Goal: Check status: Check status

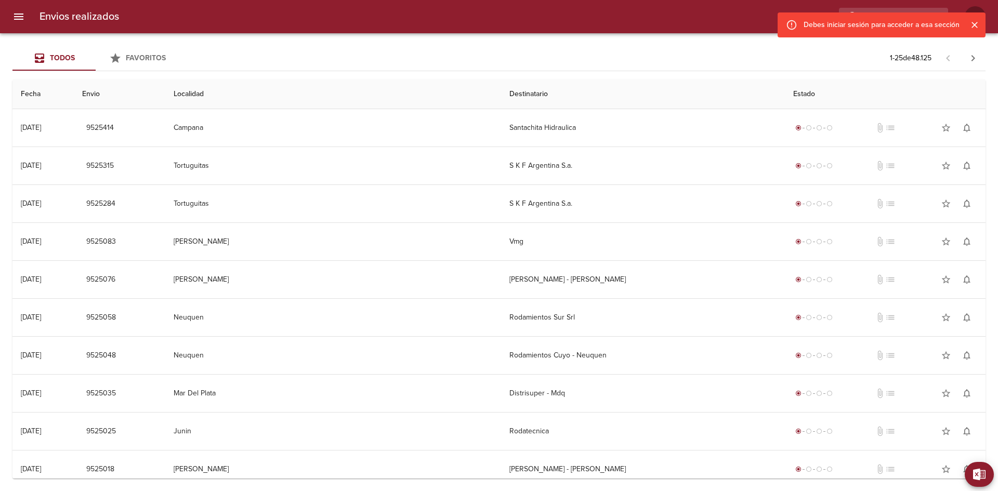
click at [975, 26] on icon "Cerrar" at bounding box center [975, 25] width 6 height 6
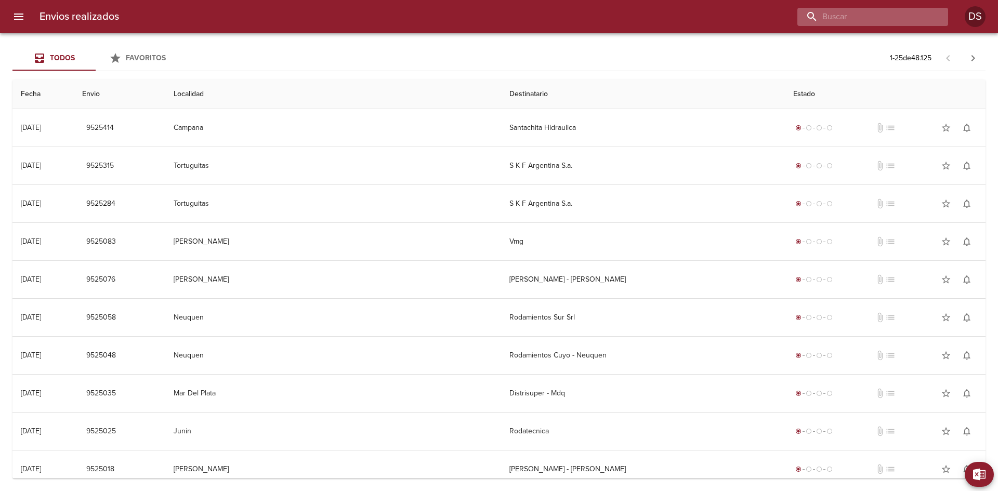
click at [883, 19] on input "buscar" at bounding box center [863, 17] width 133 height 18
paste input "84423"
type input "84423"
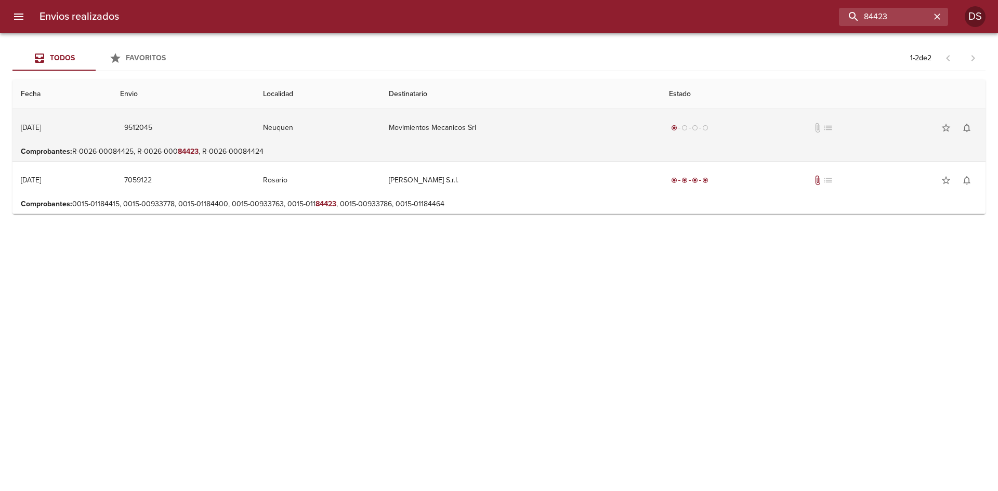
click at [463, 135] on td "Movimientos Mecanicos Srl" at bounding box center [521, 127] width 280 height 37
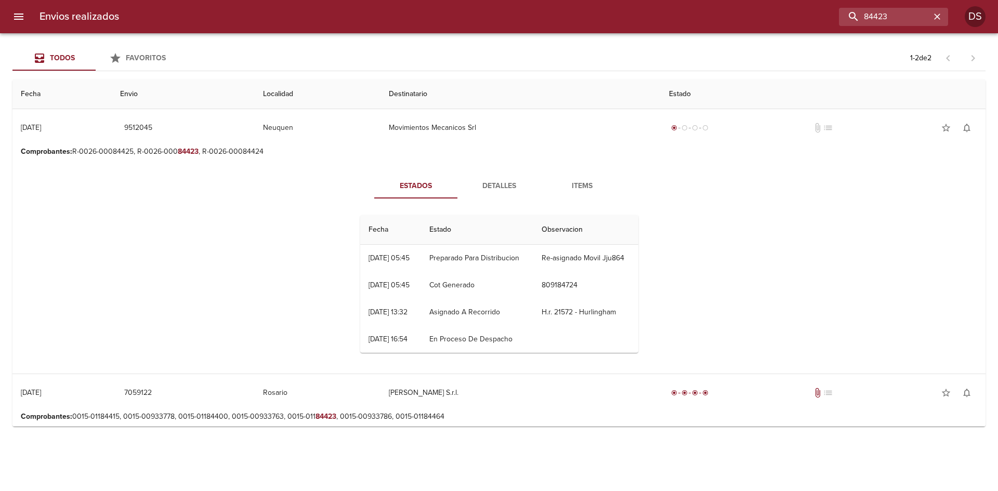
drag, startPoint x: 492, startPoint y: 269, endPoint x: 395, endPoint y: 259, distance: 97.2
click at [395, 259] on tr "25/08 [DATE] 05:45 Preparado Para Distribucion Re-asignado Movil Jju864" at bounding box center [499, 258] width 278 height 27
drag, startPoint x: 439, startPoint y: 254, endPoint x: 526, endPoint y: 259, distance: 87.0
click at [526, 259] on td "Preparado Para Distribucion" at bounding box center [477, 258] width 112 height 27
drag, startPoint x: 432, startPoint y: 261, endPoint x: 419, endPoint y: 259, distance: 13.2
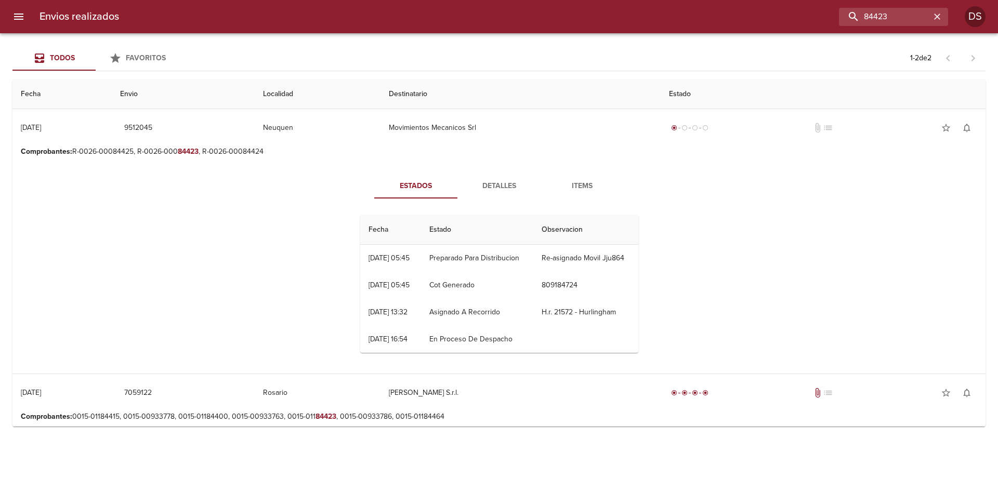
click at [419, 259] on tr "25/08 [DATE] 05:45 Preparado Para Distribucion Re-asignado Movil Jju864" at bounding box center [499, 258] width 278 height 27
click at [579, 185] on span "Items" at bounding box center [582, 186] width 71 height 13
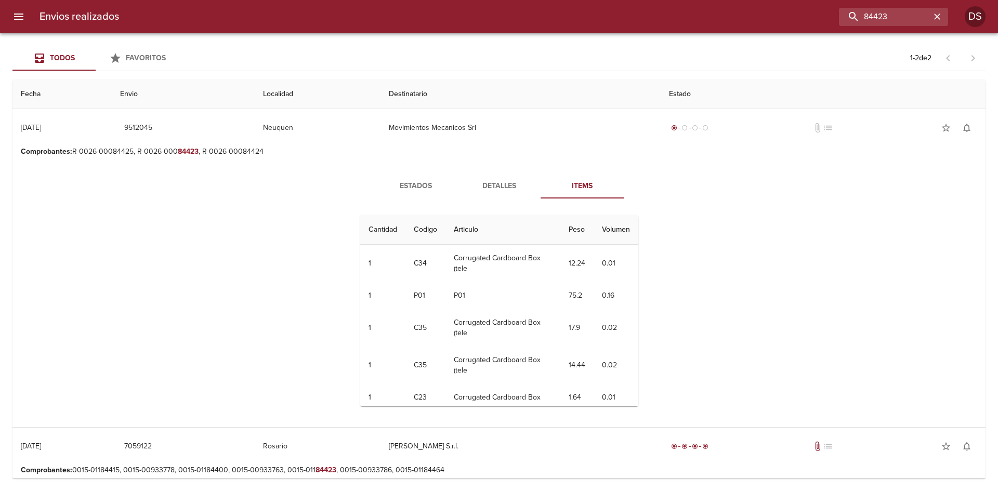
click at [505, 184] on span "Detalles" at bounding box center [499, 186] width 71 height 13
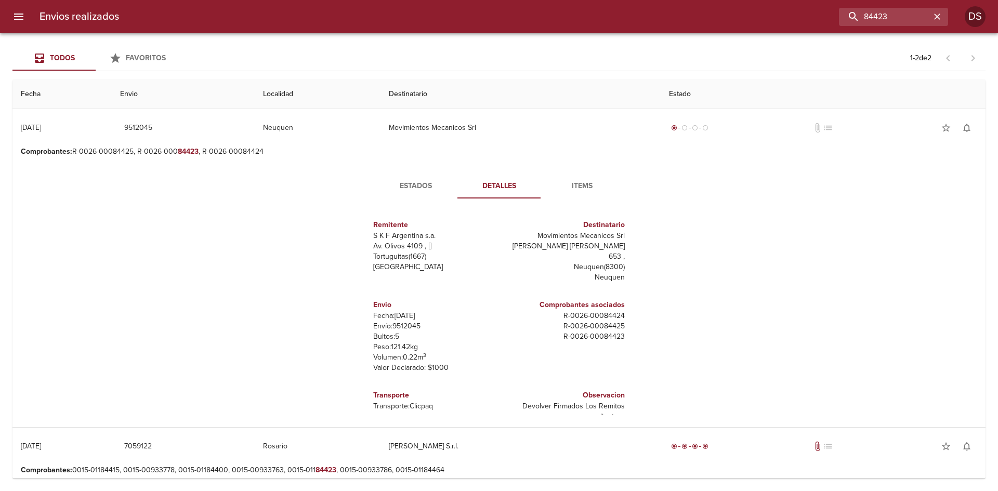
scroll to position [5, 0]
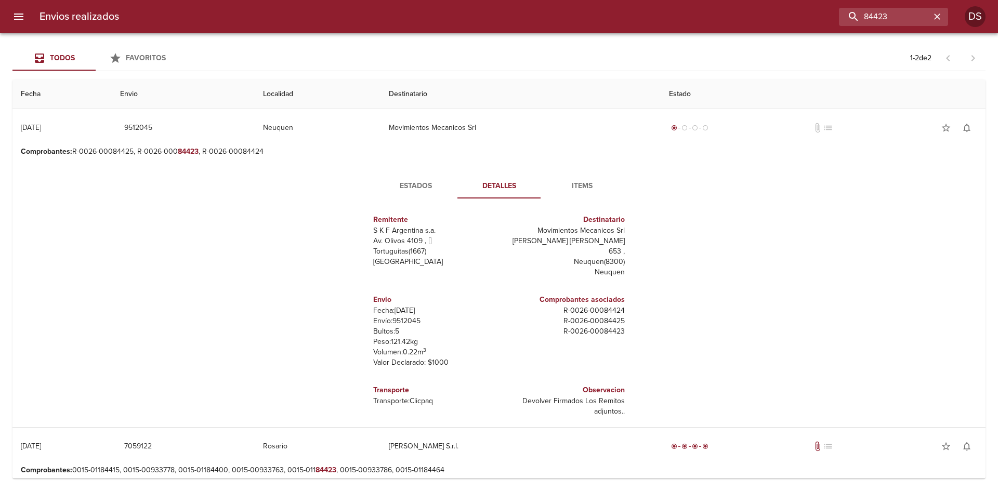
click at [571, 188] on span "Items" at bounding box center [582, 186] width 71 height 13
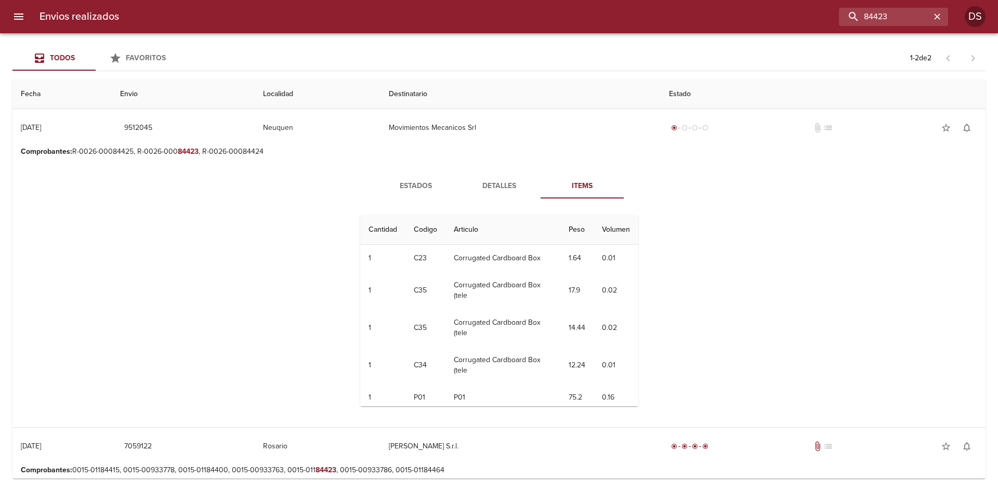
click at [420, 186] on span "Estados" at bounding box center [416, 186] width 71 height 13
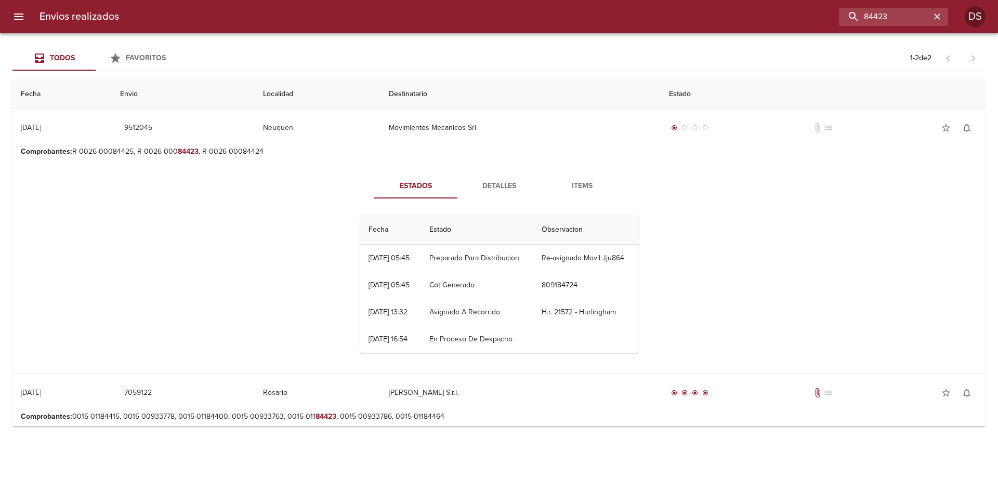
drag, startPoint x: 359, startPoint y: 255, endPoint x: 575, endPoint y: 276, distance: 217.2
click at [575, 276] on div "Fecha Estado Observacion 25/08 [DATE] 05:45 Preparado Para Distribucion Re-asig…" at bounding box center [499, 284] width 286 height 154
click at [575, 272] on td "Re-asignado Movil Jju864" at bounding box center [585, 258] width 105 height 27
click at [414, 255] on td "25/08 [DATE] 05:45" at bounding box center [390, 258] width 61 height 27
click at [373, 256] on div "[DATE] 05:45" at bounding box center [389, 258] width 41 height 9
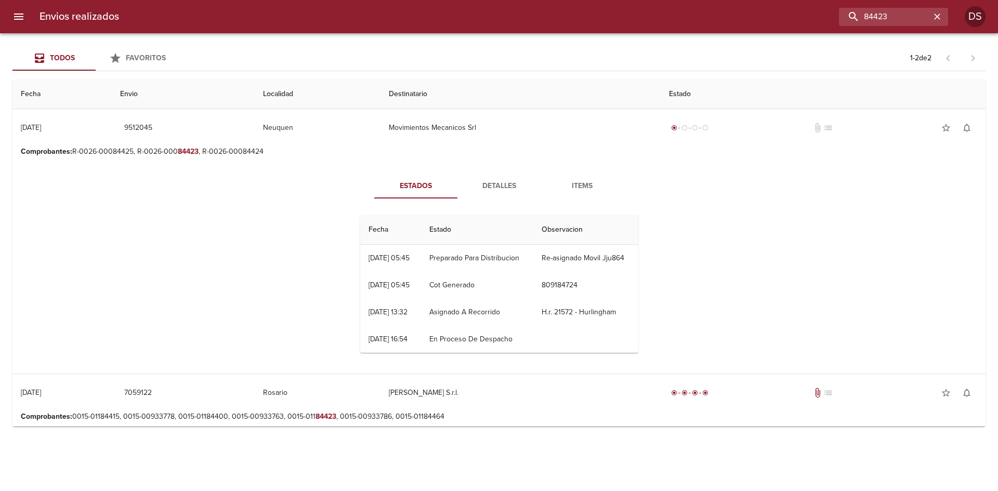
click at [373, 256] on div "[DATE] 05:45" at bounding box center [389, 258] width 41 height 9
click at [364, 254] on td "25/08 [DATE] 05:45" at bounding box center [390, 258] width 61 height 27
click at [421, 254] on td "25/08 [DATE] 05:45" at bounding box center [390, 258] width 61 height 27
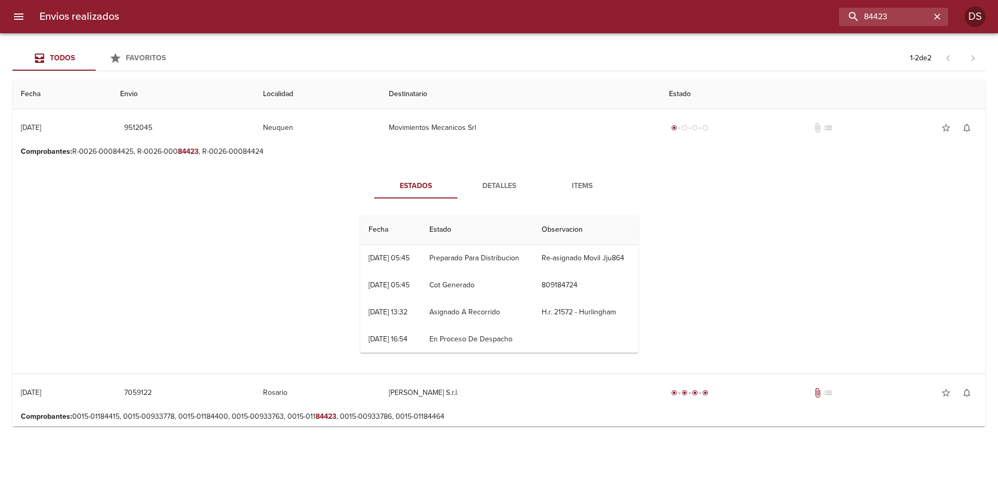
click at [421, 254] on td "25/08 [DATE] 05:45" at bounding box center [390, 258] width 61 height 27
drag, startPoint x: 439, startPoint y: 282, endPoint x: 456, endPoint y: 290, distance: 18.8
click at [440, 284] on td "Cot Generado" at bounding box center [477, 285] width 112 height 27
click at [456, 290] on td "Cot Generado" at bounding box center [477, 285] width 112 height 27
click at [440, 326] on td "Asignado A Recorrido" at bounding box center [477, 312] width 112 height 27
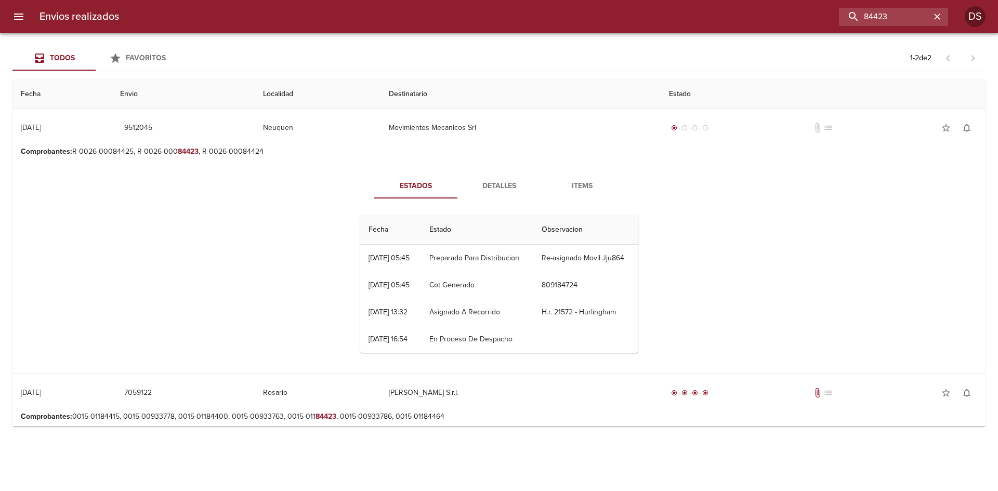
drag, startPoint x: 455, startPoint y: 240, endPoint x: 455, endPoint y: 232, distance: 8.3
click at [455, 239] on th "Estado" at bounding box center [477, 230] width 112 height 30
click at [455, 232] on th "Estado" at bounding box center [477, 230] width 112 height 30
drag, startPoint x: 513, startPoint y: 172, endPoint x: 506, endPoint y: 178, distance: 9.2
click at [513, 172] on div "Estados Detalles Items Fecha Estado Observacion 25/08 [DATE] 05:45 Preparado Pa…" at bounding box center [499, 267] width 957 height 213
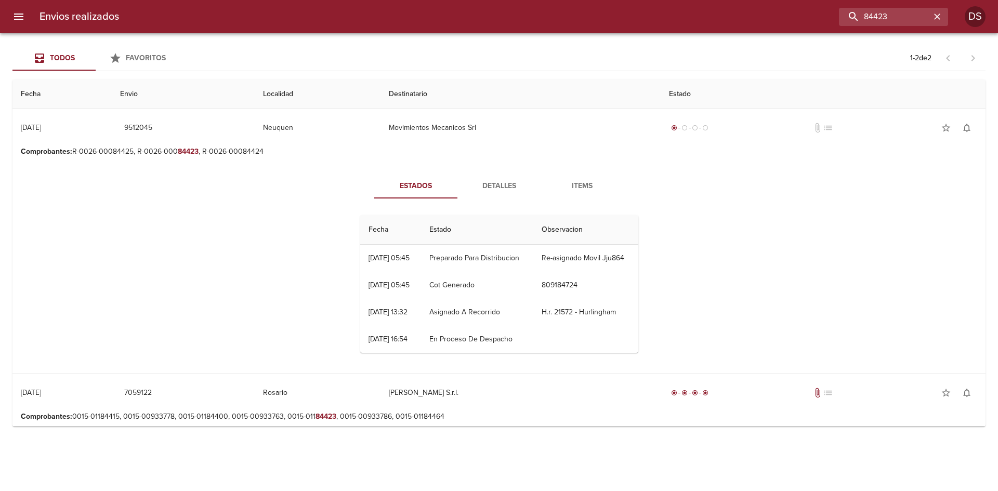
click at [502, 180] on span "Detalles" at bounding box center [499, 186] width 71 height 13
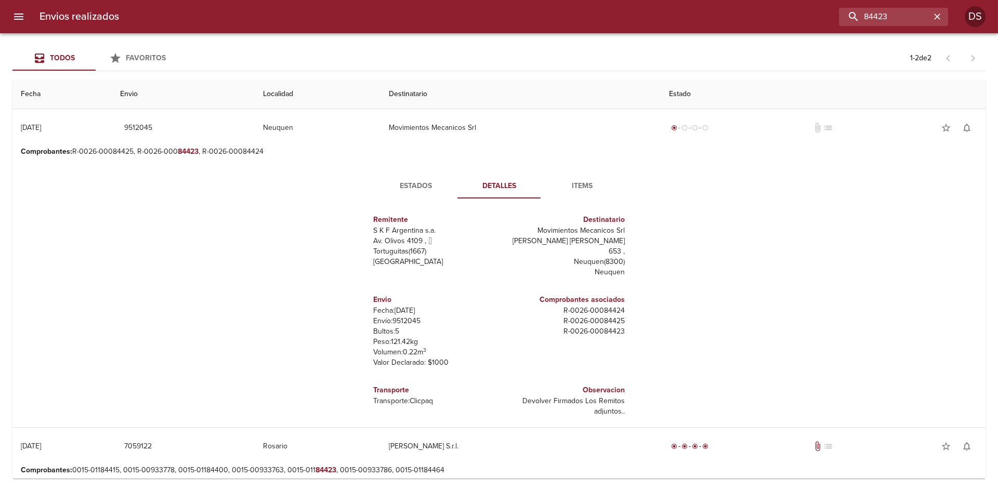
scroll to position [2, 0]
click at [568, 188] on span "Items" at bounding box center [582, 184] width 71 height 13
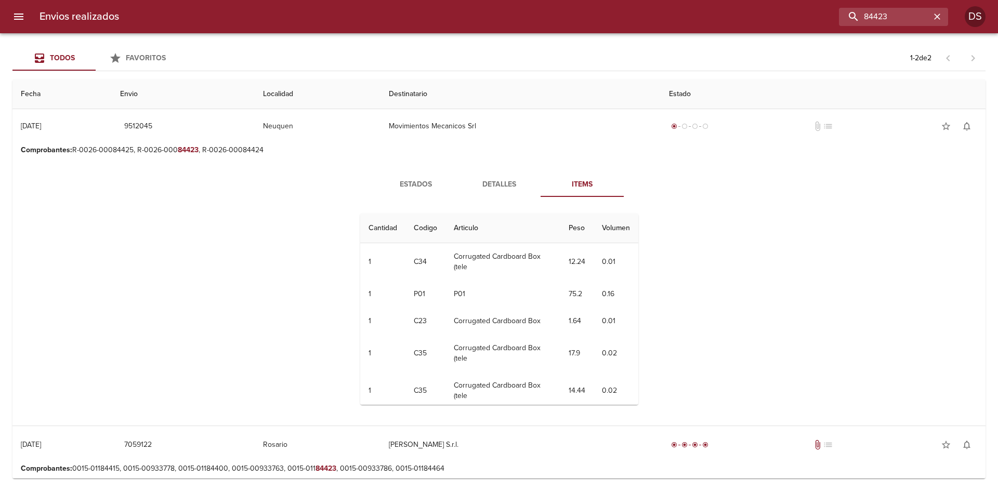
click at [423, 181] on span "Estados" at bounding box center [416, 184] width 71 height 13
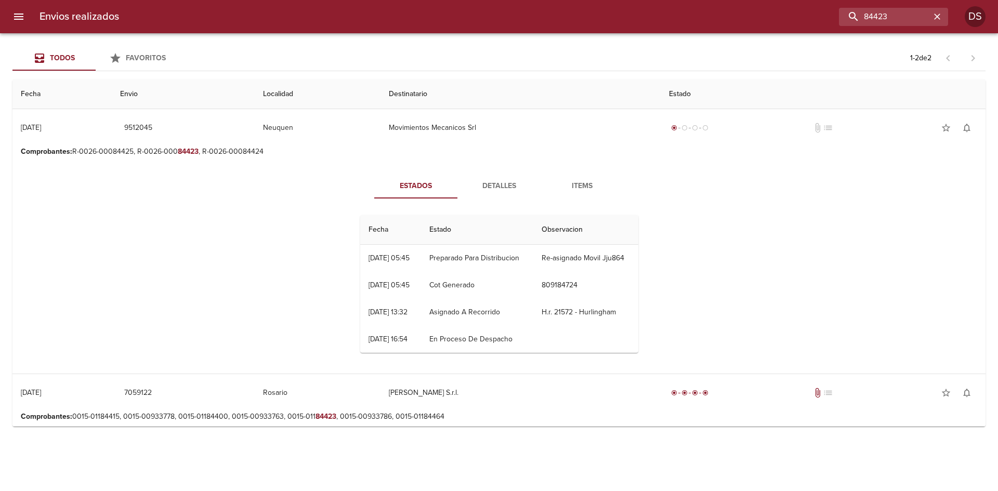
drag, startPoint x: 600, startPoint y: 276, endPoint x: 402, endPoint y: 258, distance: 199.4
click at [402, 258] on tr "25/08 [DATE] 05:45 Preparado Para Distribucion Re-asignado Movil Jju864" at bounding box center [499, 258] width 278 height 27
click at [371, 259] on div "[DATE] 05:45" at bounding box center [389, 258] width 41 height 9
drag, startPoint x: 586, startPoint y: 186, endPoint x: 474, endPoint y: 174, distance: 112.4
click at [582, 186] on span "Items" at bounding box center [582, 186] width 71 height 13
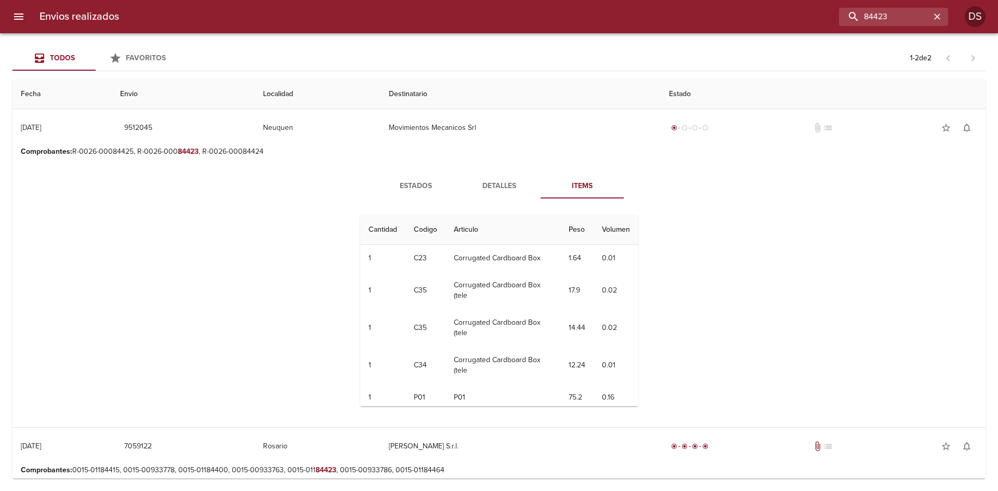
click at [399, 176] on button "Estados" at bounding box center [415, 186] width 83 height 25
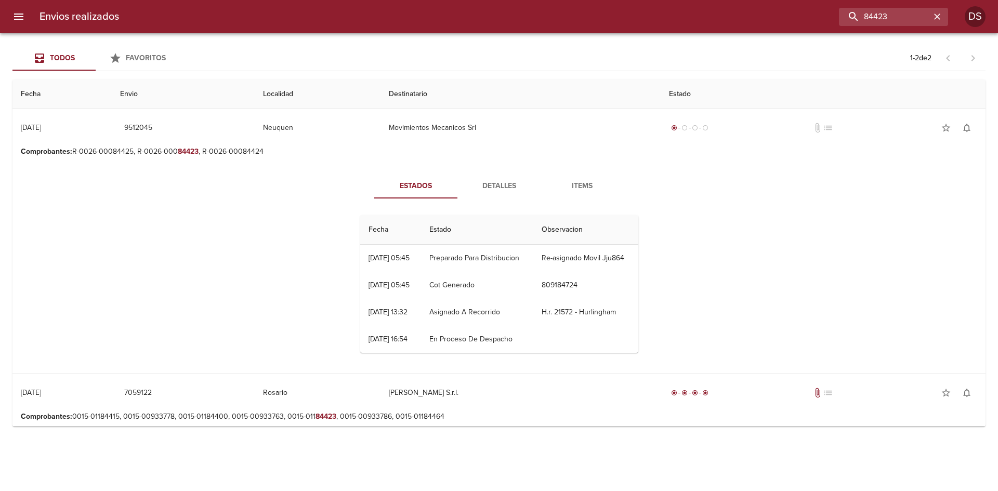
click at [572, 186] on span "Items" at bounding box center [582, 186] width 71 height 13
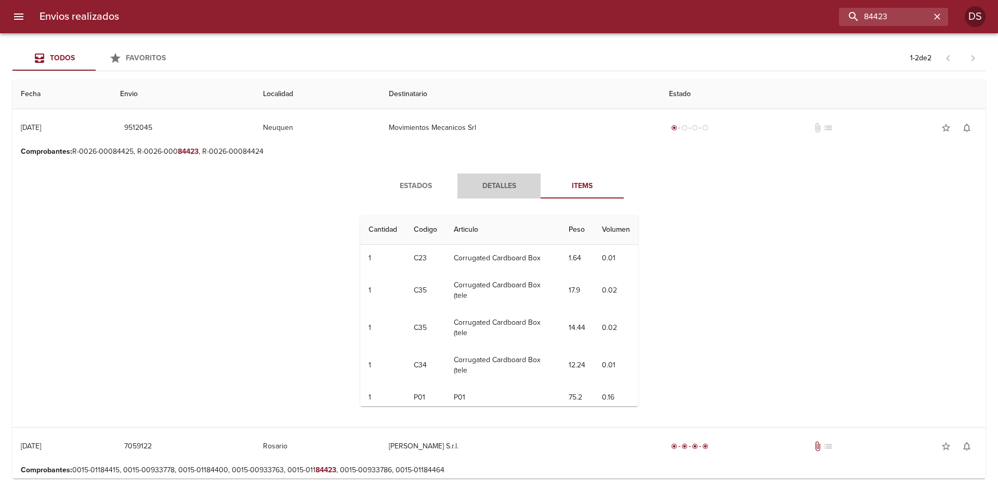
click at [488, 180] on span "Detalles" at bounding box center [499, 186] width 71 height 13
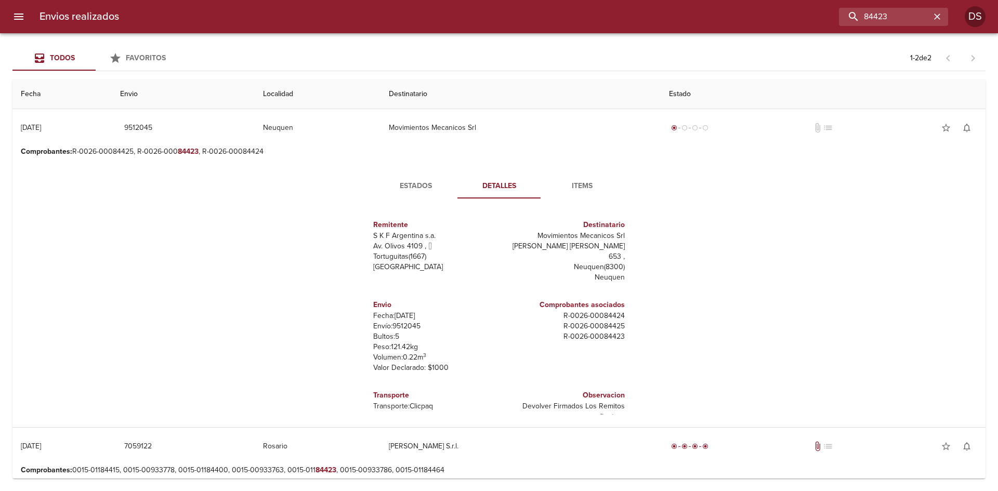
click at [418, 183] on span "Estados" at bounding box center [416, 186] width 71 height 13
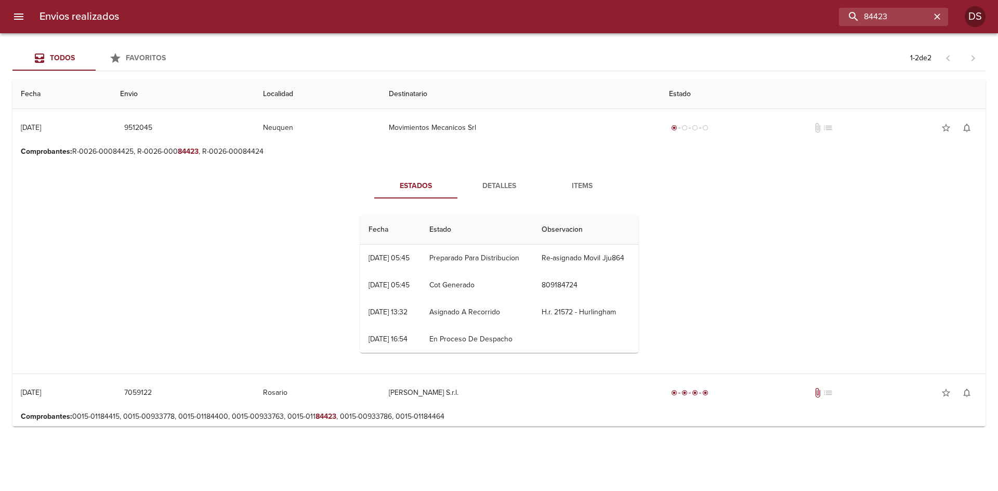
drag, startPoint x: 568, startPoint y: 268, endPoint x: 343, endPoint y: 252, distance: 225.1
click at [343, 252] on div "Estados Detalles Items Fecha Estado Observacion 25/08 [DATE] 05:45 Preparado Pa…" at bounding box center [499, 267] width 957 height 213
click at [403, 259] on div "[DATE] 05:45" at bounding box center [389, 258] width 41 height 9
drag, startPoint x: 361, startPoint y: 225, endPoint x: 646, endPoint y: 342, distance: 307.7
click at [681, 347] on div "Estados Detalles Items Fecha Estado Observacion 25/08 [DATE] 05:45 Preparado Pa…" at bounding box center [499, 267] width 957 height 213
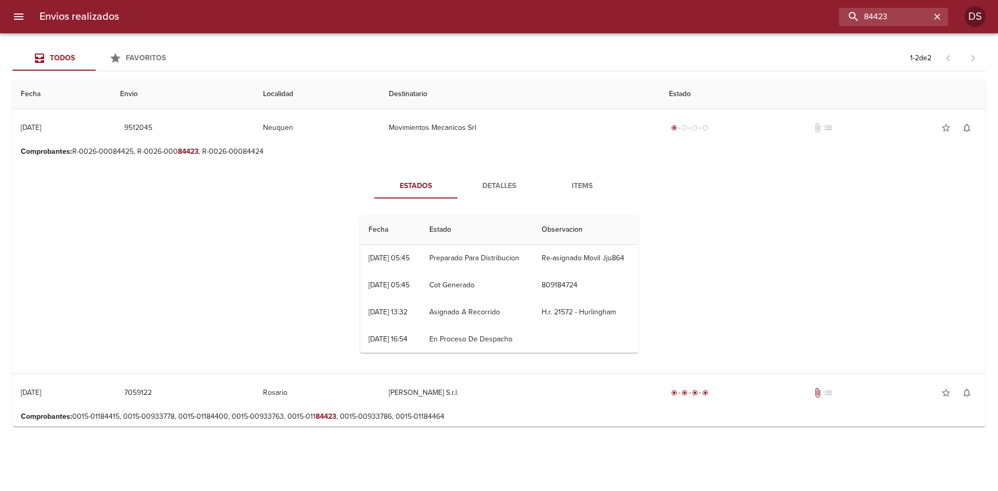
click at [578, 326] on td "H.r. 21572 - Hurlingham" at bounding box center [585, 312] width 105 height 27
click at [593, 180] on span "Items" at bounding box center [582, 186] width 71 height 13
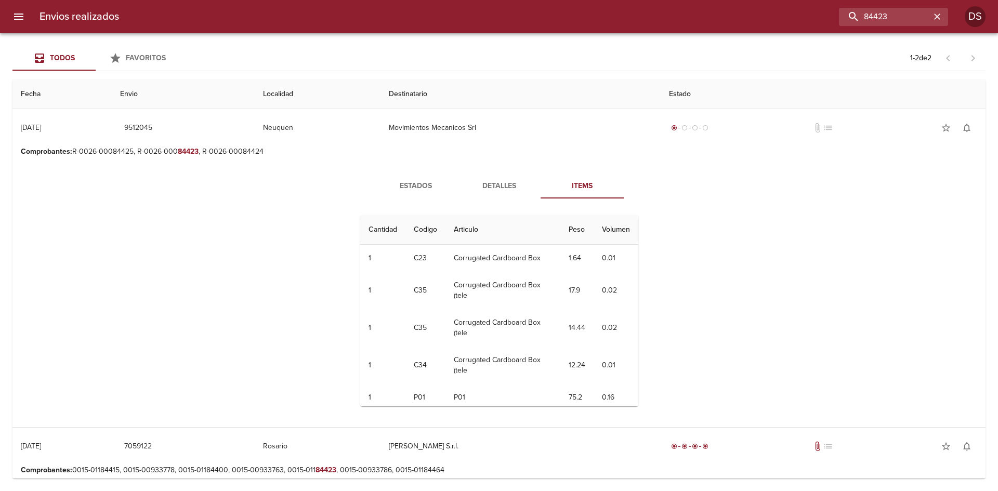
click at [501, 187] on span "Detalles" at bounding box center [499, 186] width 71 height 13
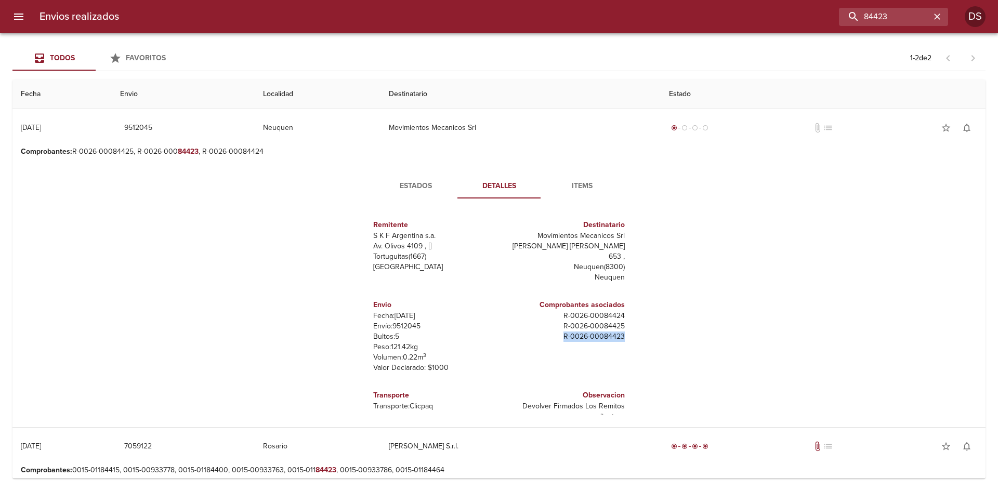
drag, startPoint x: 617, startPoint y: 327, endPoint x: 560, endPoint y: 316, distance: 58.3
click at [558, 330] on div "Comprobantes asociados R - 0026 - 00084424 R - 0026 - 00084425 R - 0026 - 00084…" at bounding box center [564, 336] width 130 height 90
click at [560, 321] on p "R - 0026 - 00084425" at bounding box center [564, 326] width 122 height 10
drag, startPoint x: 556, startPoint y: 305, endPoint x: 585, endPoint y: 339, distance: 45.3
click at [585, 339] on div "Comprobantes asociados R - 0026 - 00084424 R - 0026 - 00084425 R - 0026 - 00084…" at bounding box center [564, 336] width 130 height 90
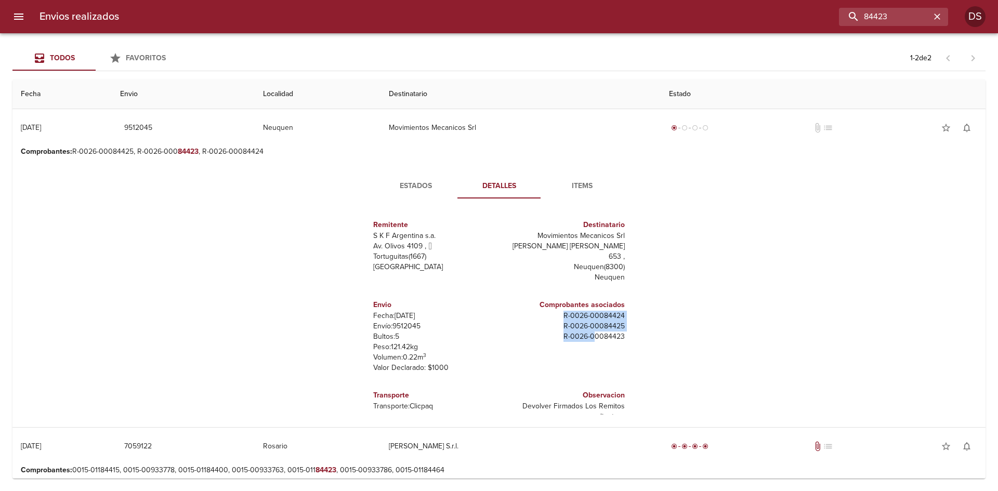
click at [584, 339] on div "Comprobantes asociados R - 0026 - 00084424 R - 0026 - 00084425 R - 0026 - 00084…" at bounding box center [564, 336] width 130 height 90
click at [580, 321] on p "R - 0026 - 00084425" at bounding box center [564, 326] width 122 height 10
drag, startPoint x: 610, startPoint y: 330, endPoint x: 541, endPoint y: 317, distance: 70.9
click at [541, 317] on div "Comprobantes asociados R - 0026 - 00084424 R - 0026 - 00084425 R - 0026 - 00084…" at bounding box center [564, 320] width 122 height 51
click at [541, 321] on p "R - 0026 - 00084425" at bounding box center [564, 326] width 122 height 10
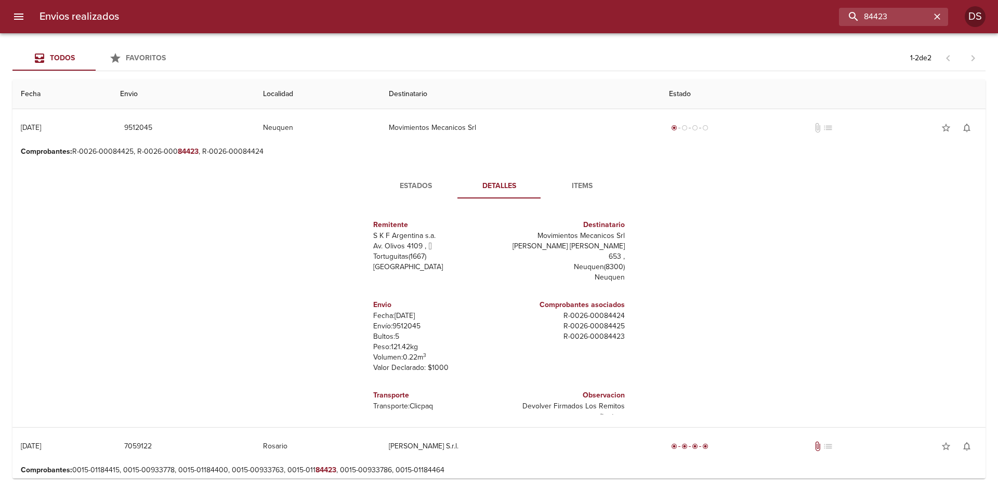
click at [565, 311] on p "R - 0026 - 00084424" at bounding box center [564, 316] width 122 height 10
drag, startPoint x: 568, startPoint y: 309, endPoint x: 581, endPoint y: 305, distance: 13.2
click at [570, 311] on p "R - 0026 - 00084424" at bounding box center [564, 316] width 122 height 10
click at [583, 359] on div "Comprobantes asociados R - 0026 - 00084424 R - 0026 - 00084425 R - 0026 - 00084…" at bounding box center [564, 336] width 130 height 90
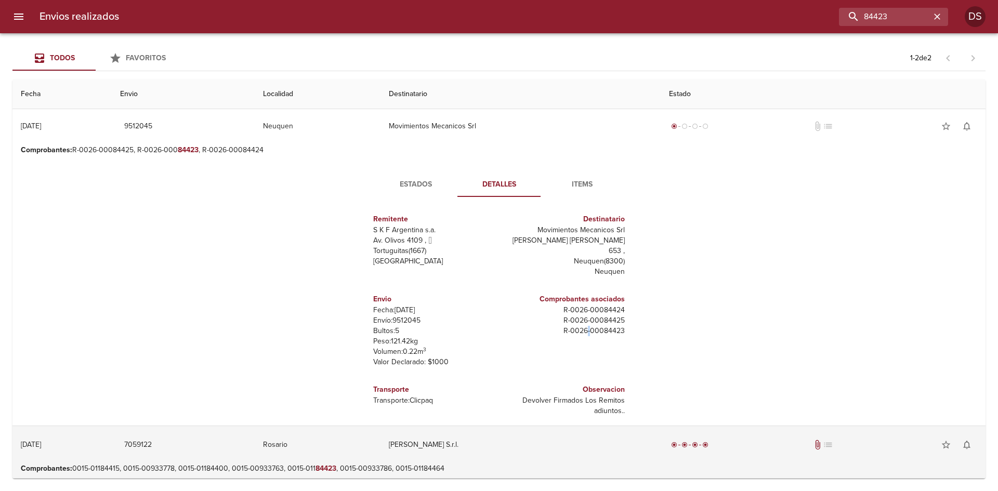
scroll to position [5, 0]
